Goal: Information Seeking & Learning: Learn about a topic

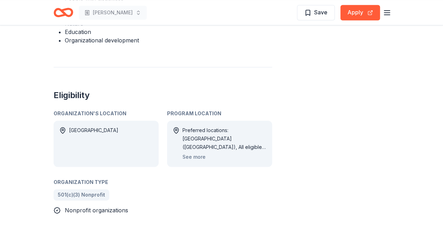
scroll to position [422, 0]
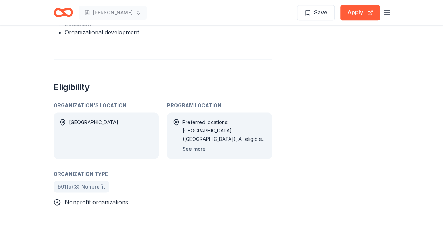
click at [195, 145] on button "See more" at bounding box center [193, 149] width 23 height 8
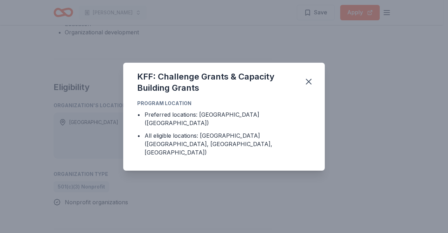
click at [199, 140] on div "All eligible locations: [GEOGRAPHIC_DATA] ([GEOGRAPHIC_DATA], [GEOGRAPHIC_DATA]…" at bounding box center [228, 143] width 166 height 25
click at [308, 86] on icon "button" at bounding box center [309, 82] width 10 height 10
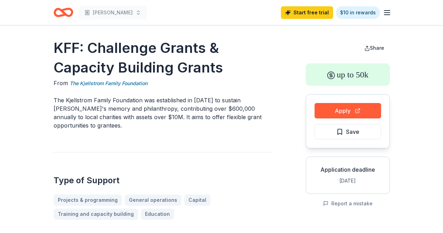
scroll to position [5, 0]
